Goal: Information Seeking & Learning: Learn about a topic

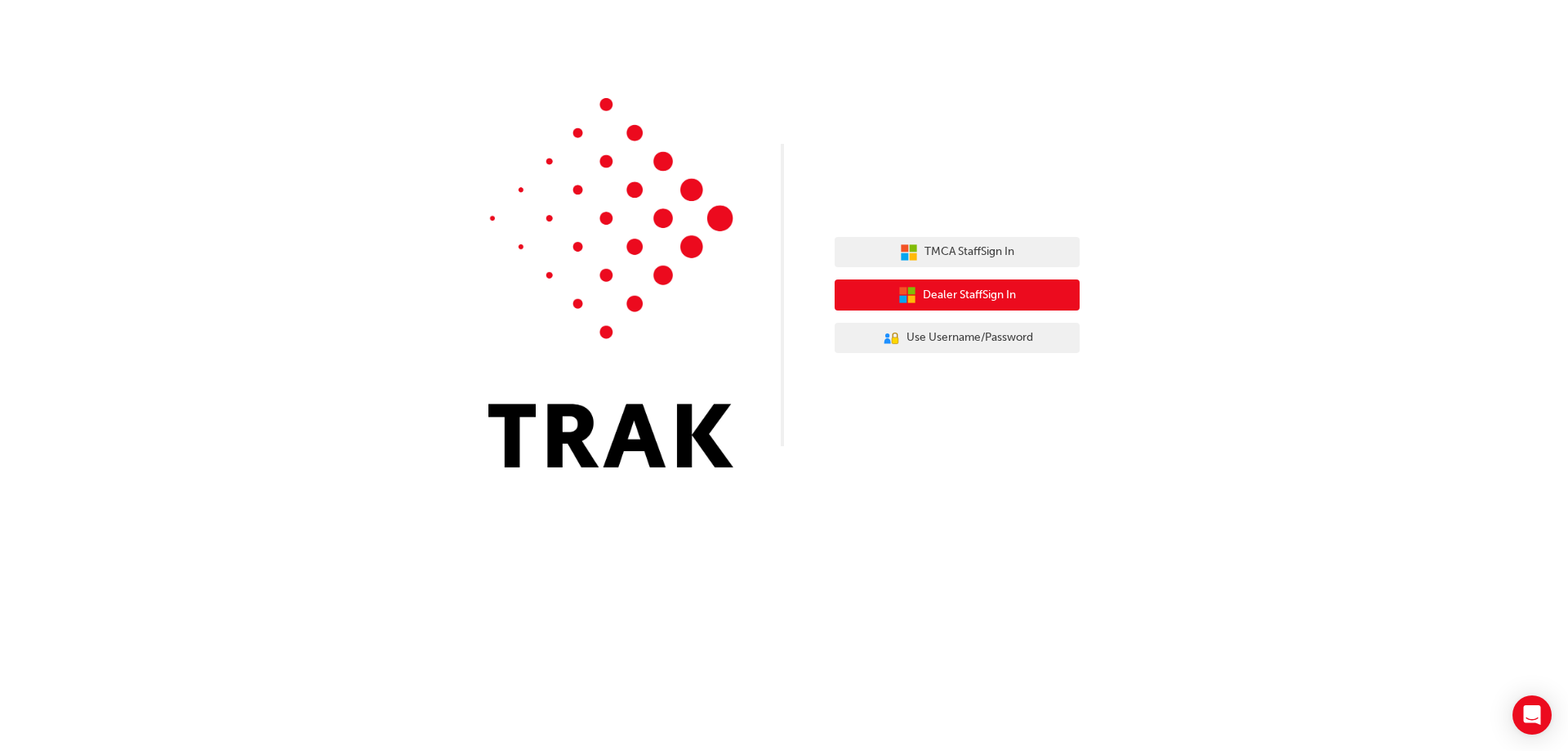
click at [1036, 287] on button "Dealer Staff Sign In" at bounding box center [957, 295] width 245 height 31
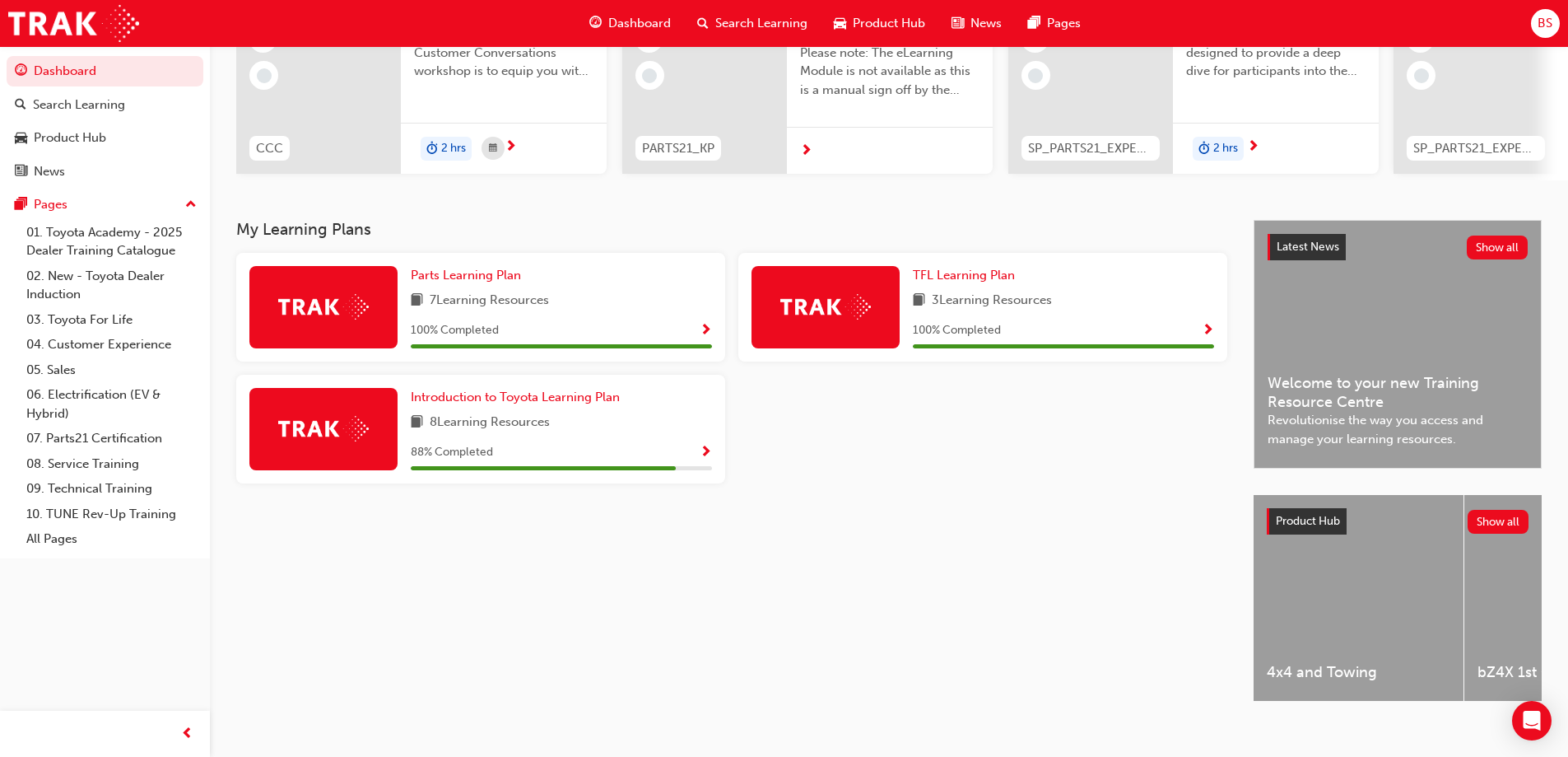
scroll to position [228, 0]
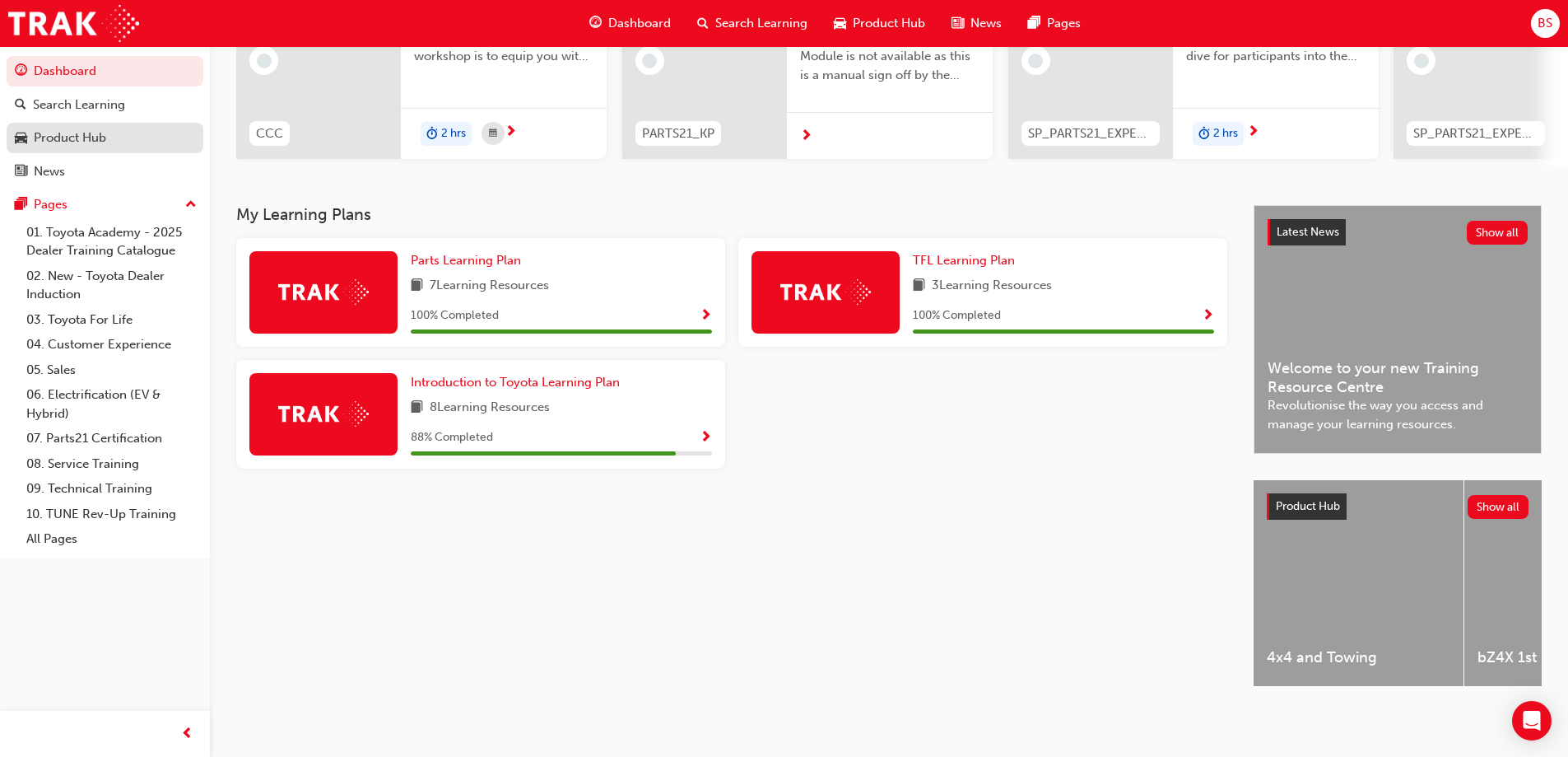
click at [88, 133] on div "Product Hub" at bounding box center [69, 137] width 72 height 19
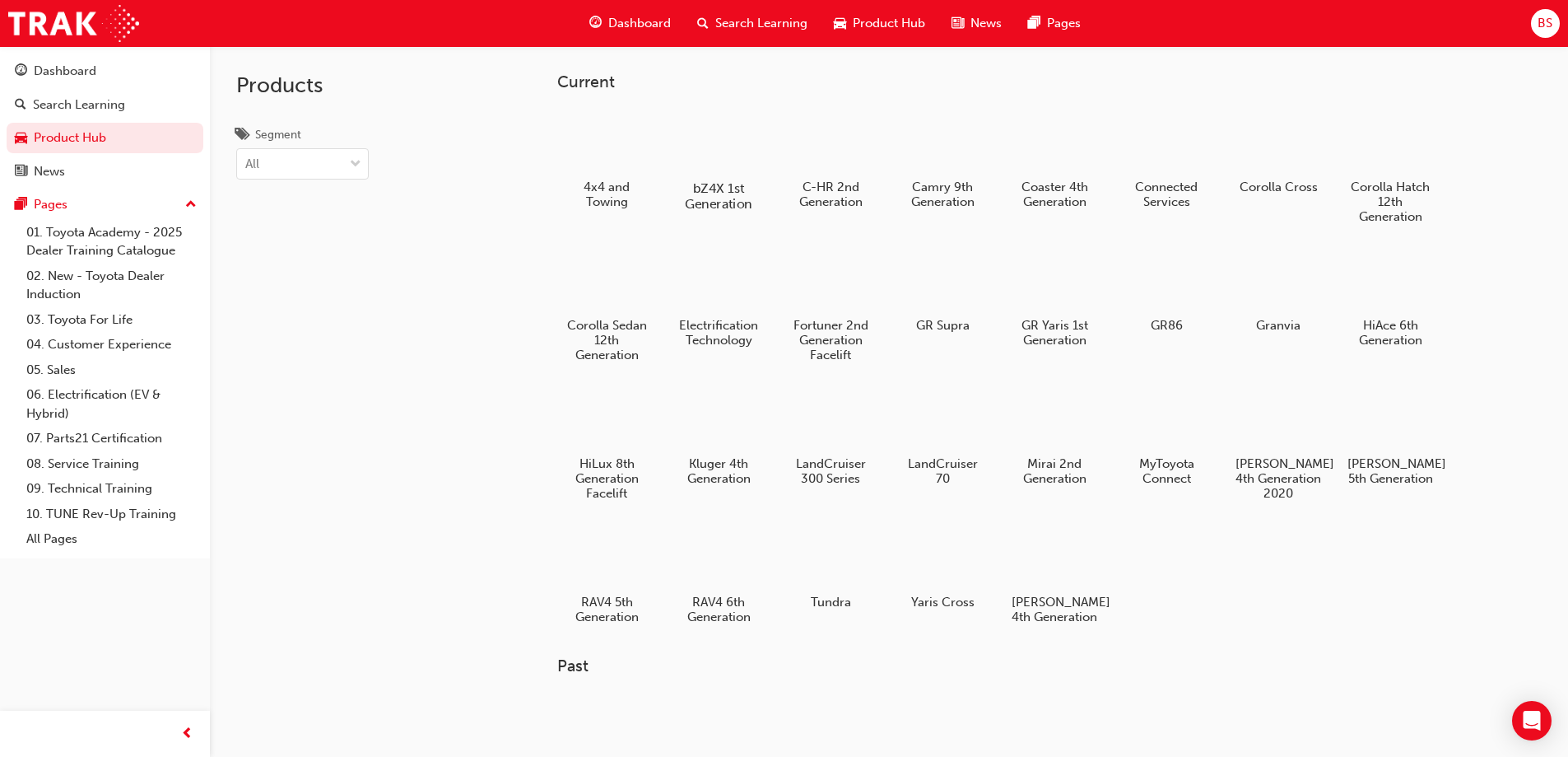
click at [708, 162] on div at bounding box center [718, 140] width 91 height 65
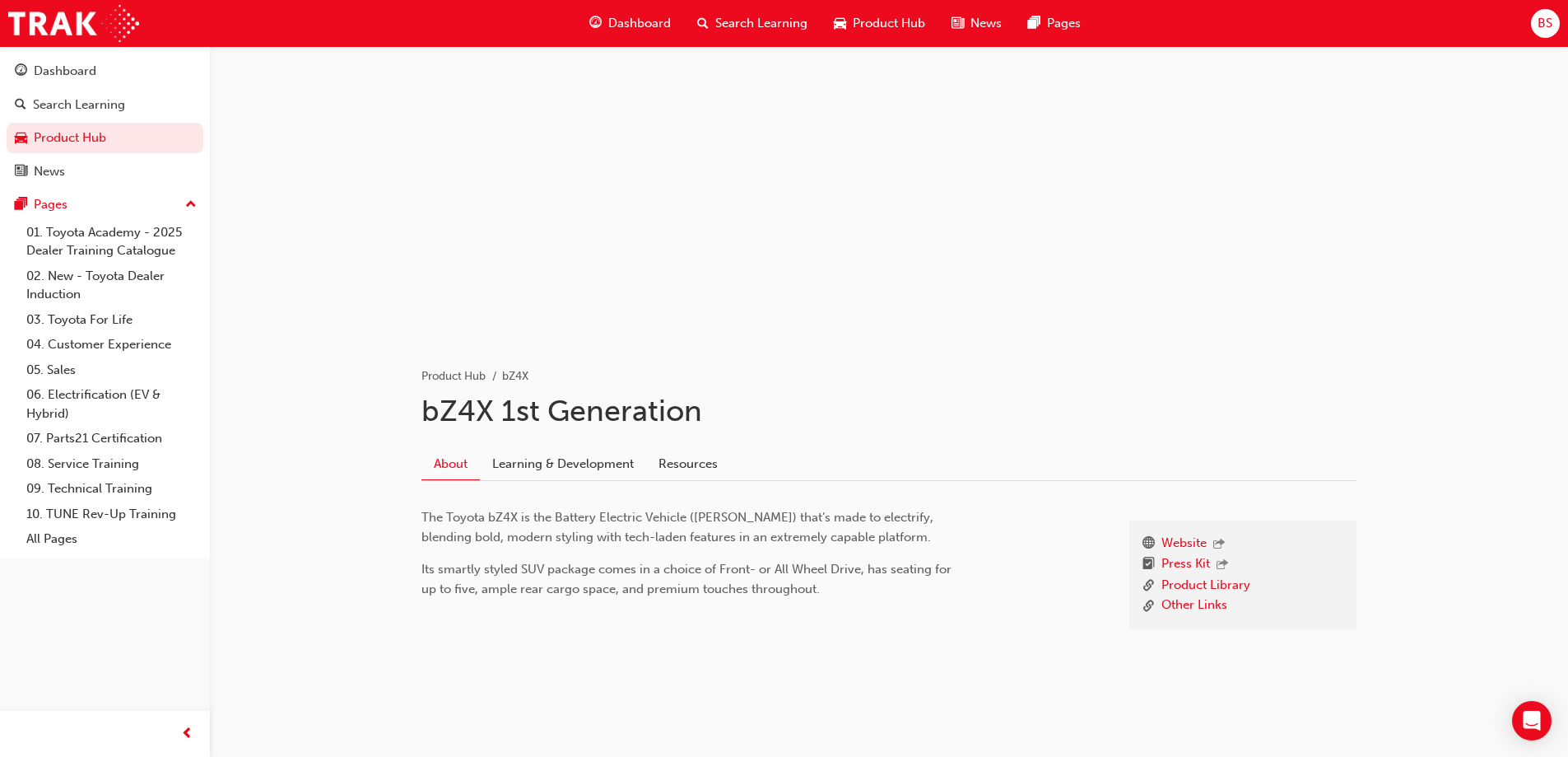
scroll to position [54, 0]
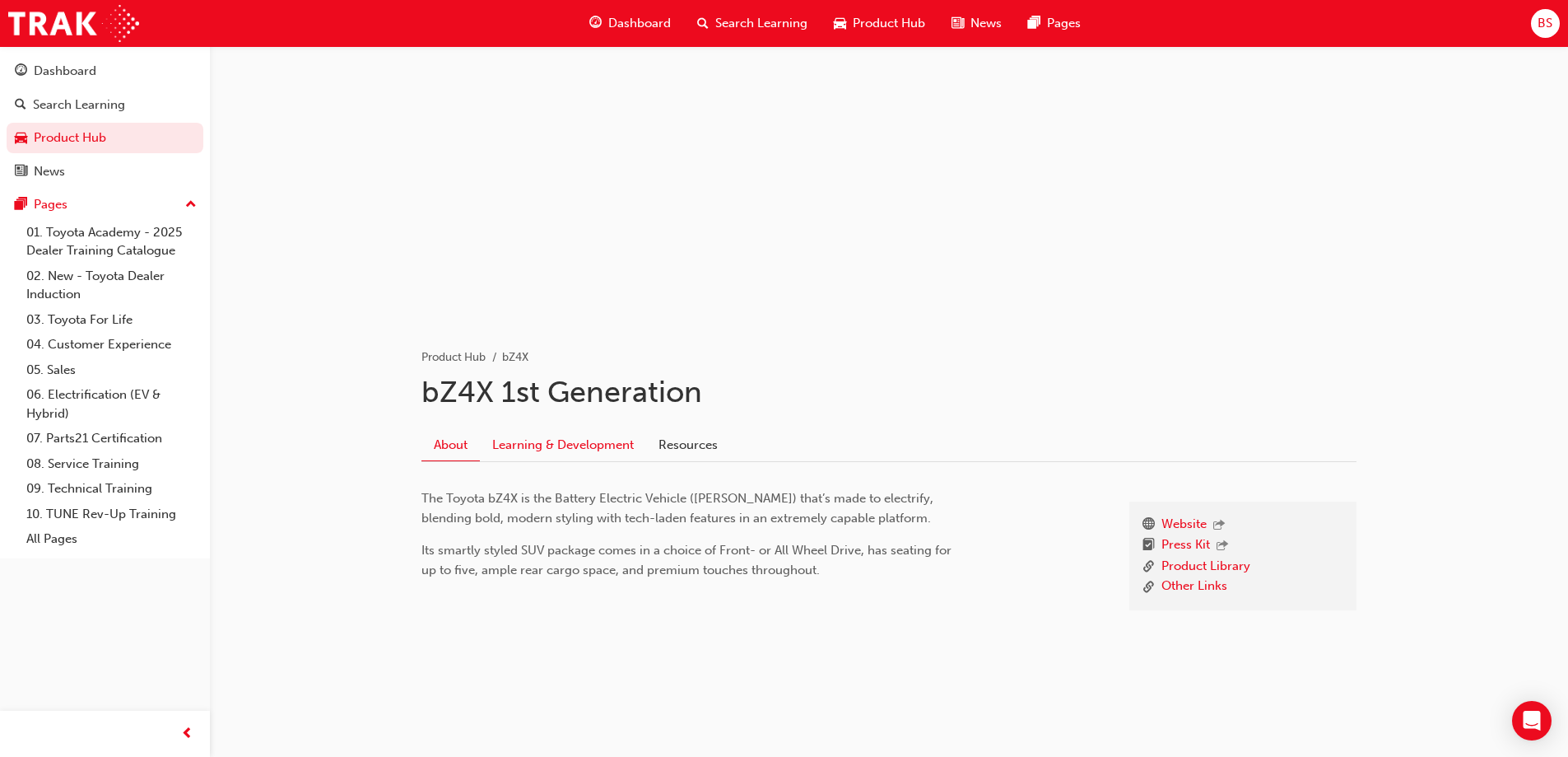
click at [530, 442] on link "Learning & Development" at bounding box center [563, 444] width 166 height 31
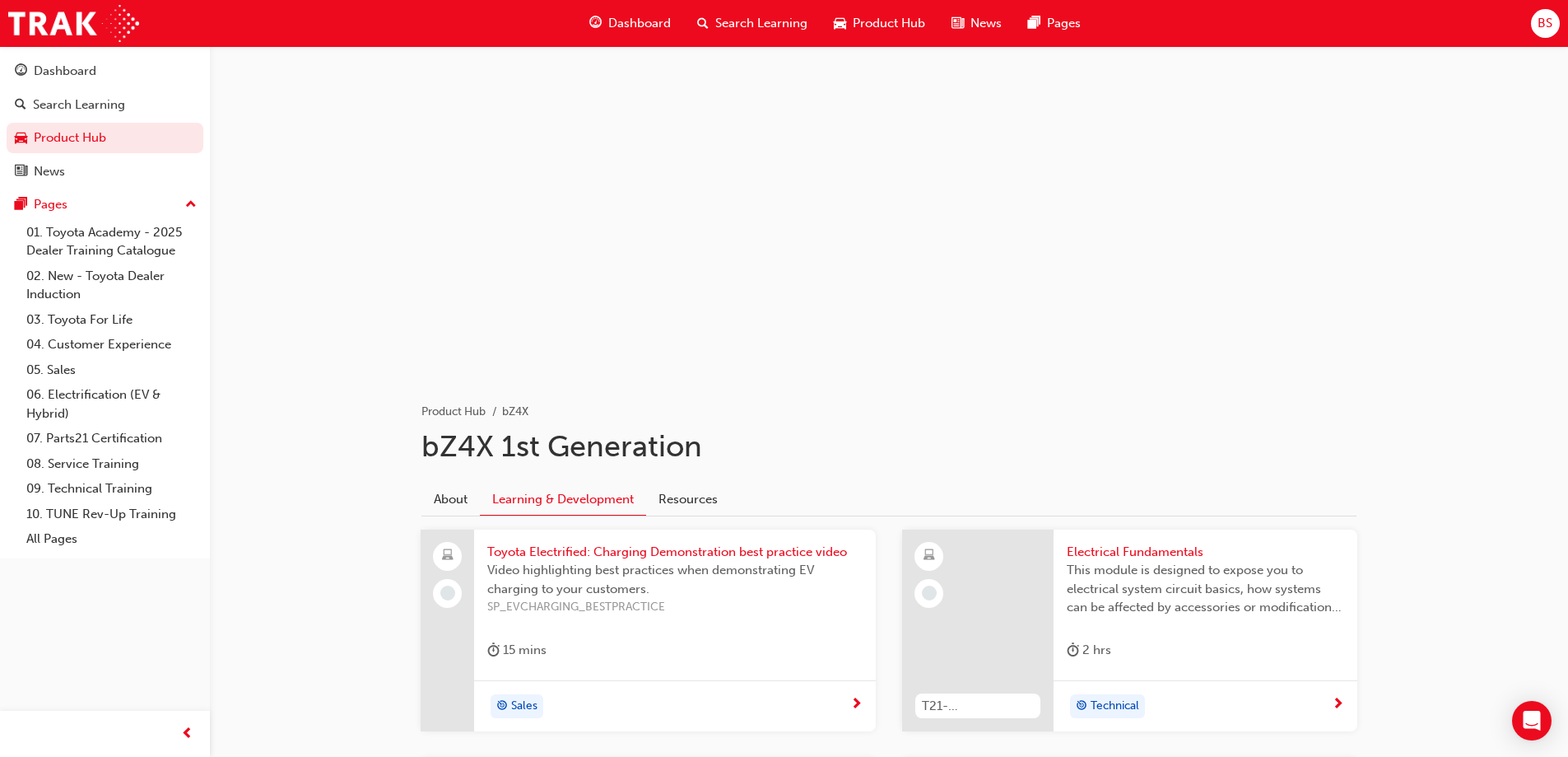
scroll to position [54, 0]
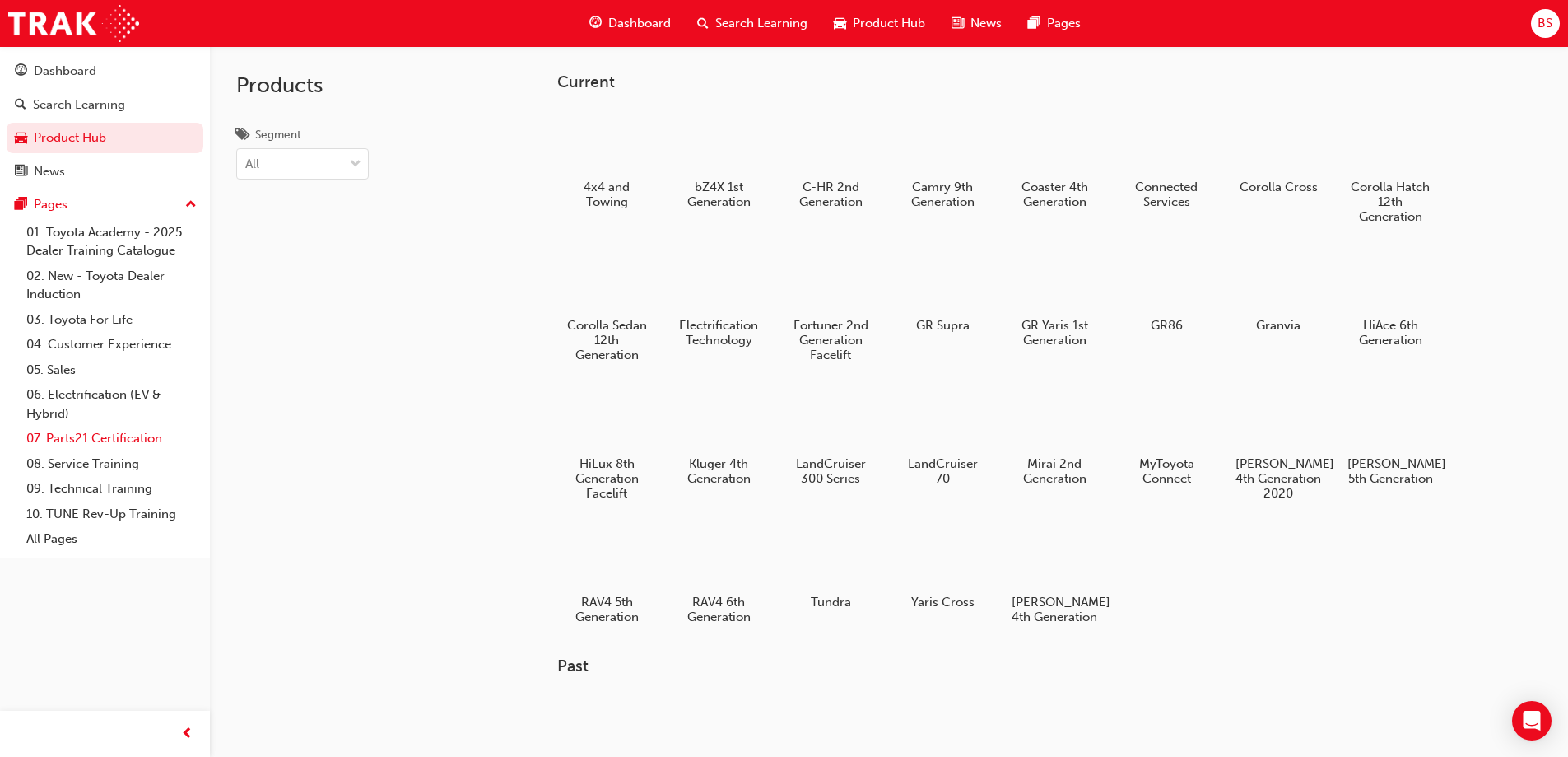
click at [101, 442] on link "07. Parts21 Certification" at bounding box center [111, 439] width 184 height 26
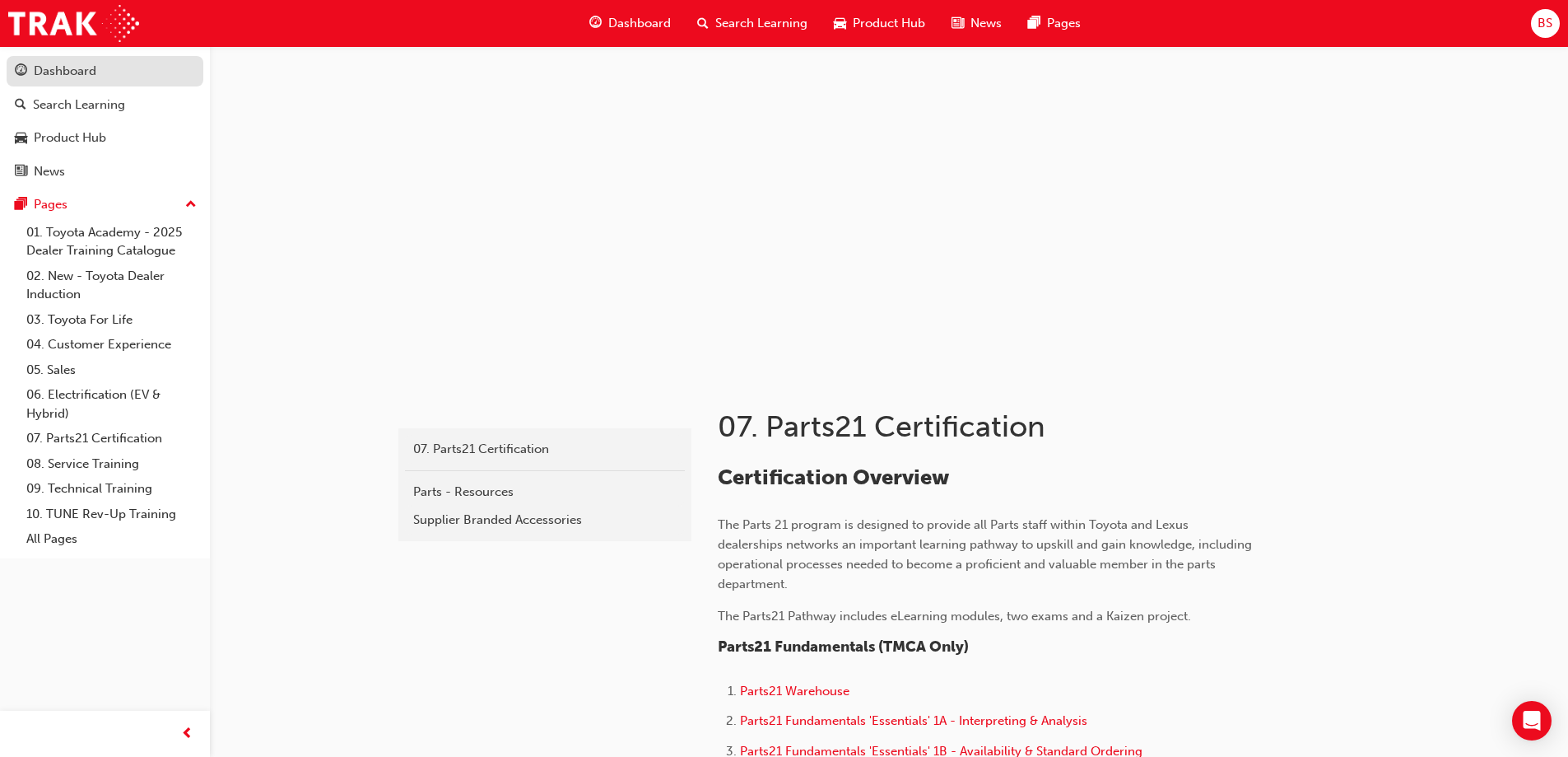
click at [50, 67] on div "Dashboard" at bounding box center [65, 71] width 62 height 19
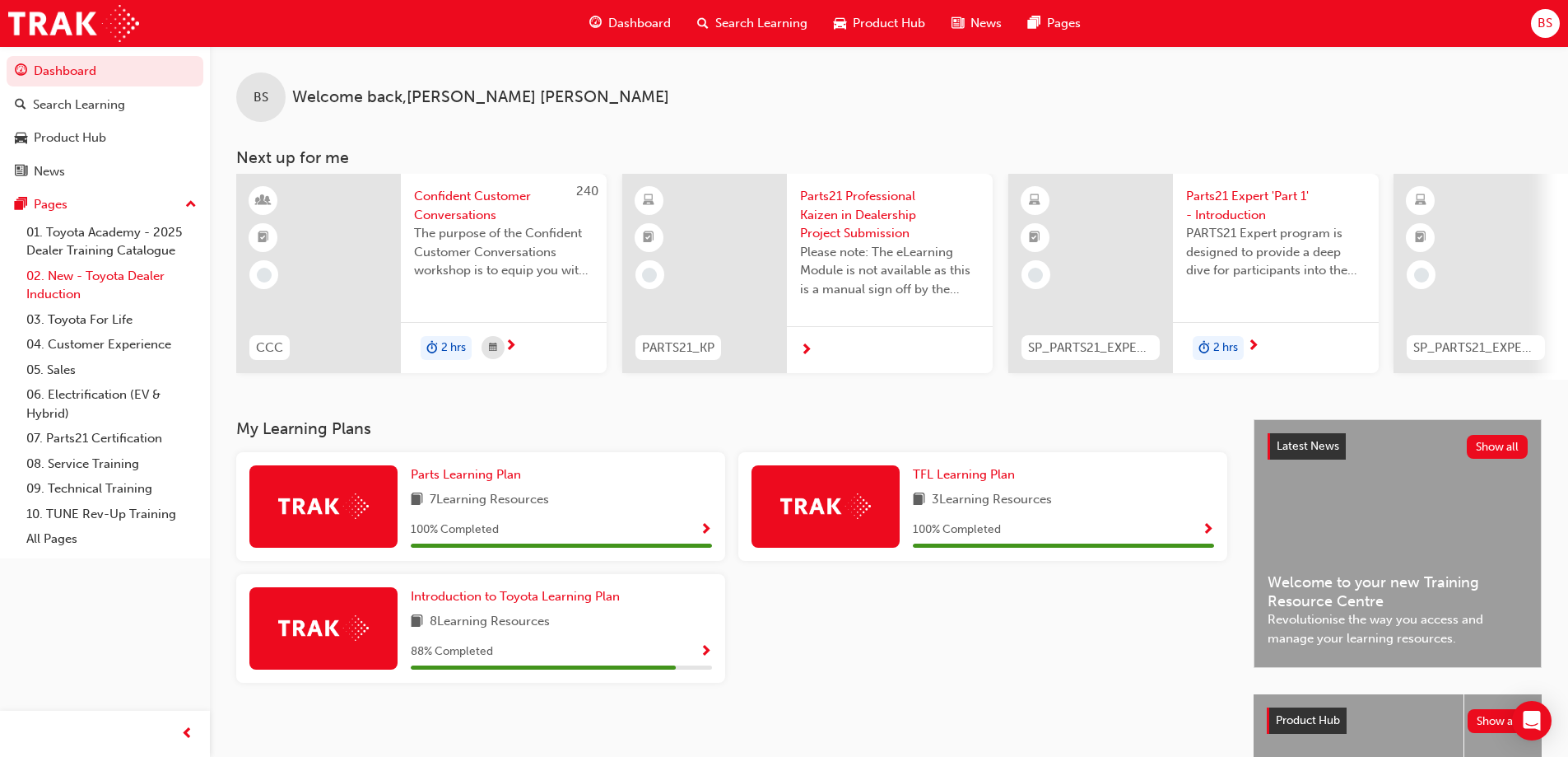
click at [132, 263] on link "02. New - Toyota Dealer Induction" at bounding box center [111, 285] width 184 height 44
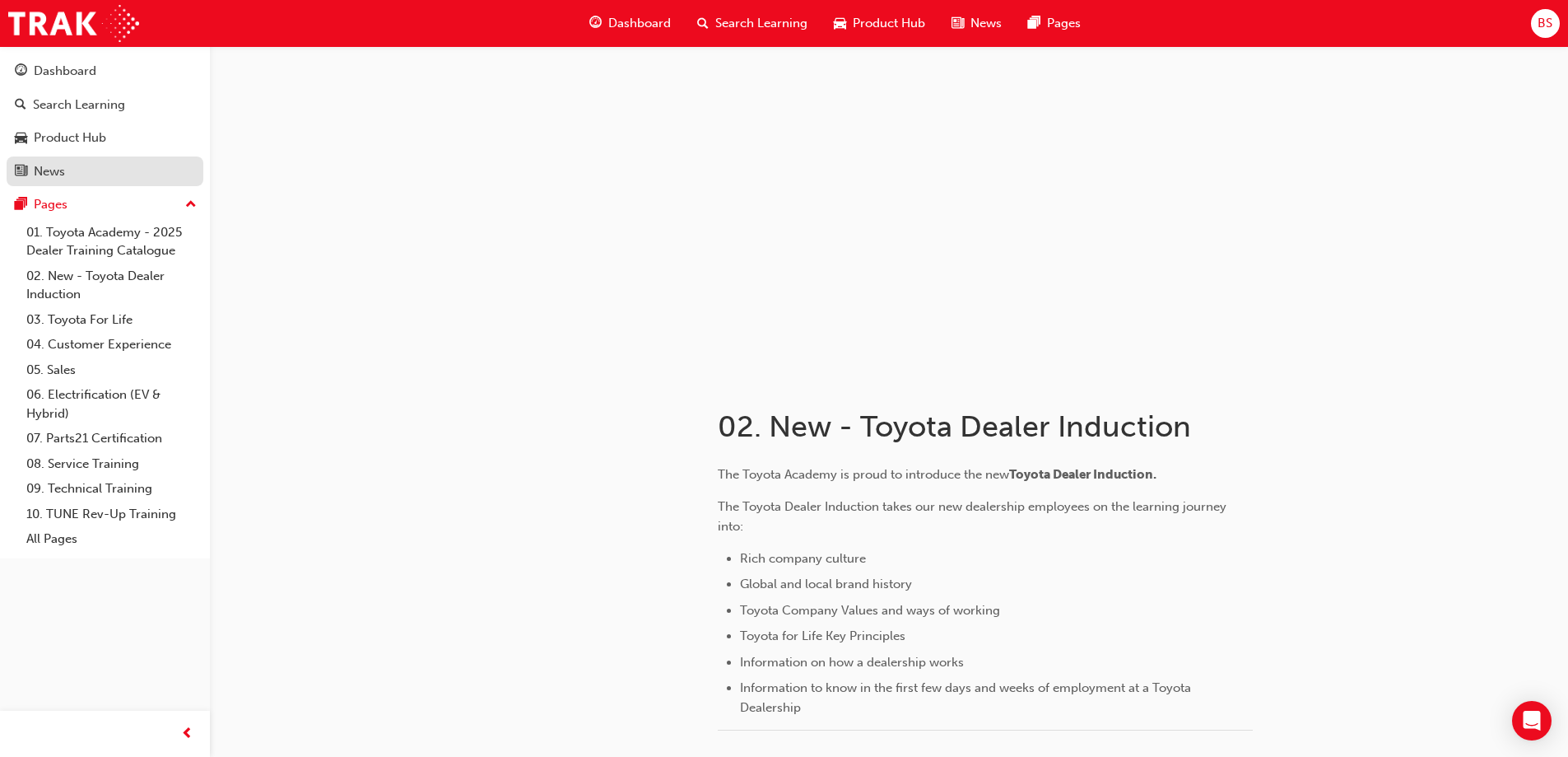
click at [71, 165] on div "News" at bounding box center [104, 172] width 180 height 21
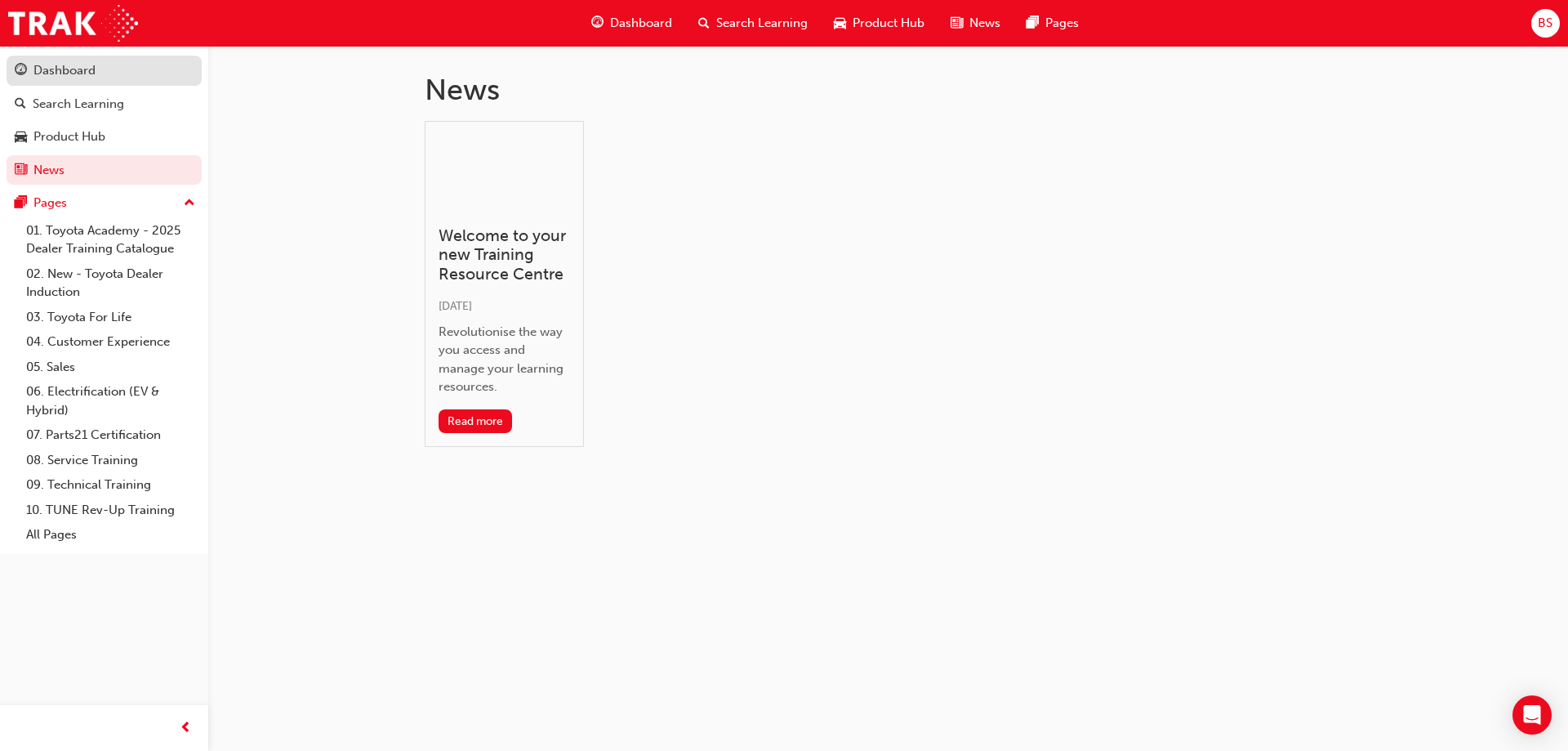
click at [65, 70] on div "Dashboard" at bounding box center [64, 71] width 62 height 19
